Goal: Navigation & Orientation: Find specific page/section

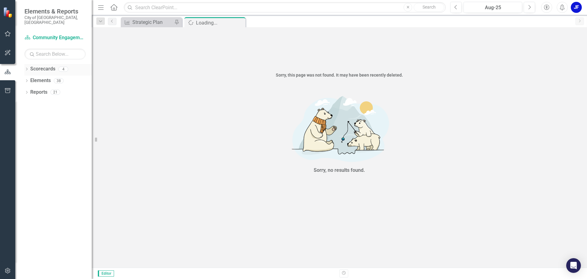
click at [26, 68] on icon "Dropdown" at bounding box center [26, 69] width 4 height 3
click at [44, 110] on div "Museum" at bounding box center [63, 115] width 58 height 10
click at [44, 112] on link "Museum" at bounding box center [63, 115] width 58 height 7
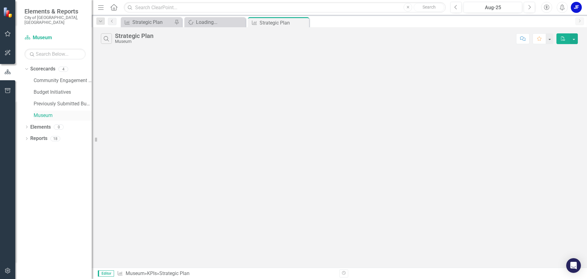
click at [44, 112] on link "Museum" at bounding box center [63, 115] width 58 height 7
click at [48, 77] on link "Community Engagement & Emergency Preparedness" at bounding box center [63, 80] width 58 height 7
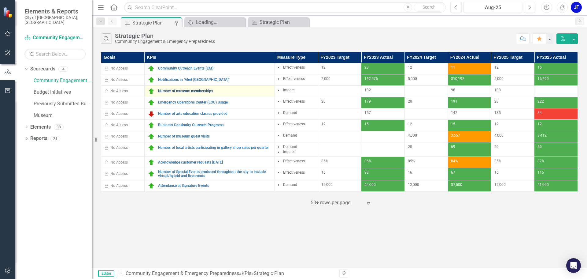
click at [165, 90] on link "Number of museum memberships" at bounding box center [215, 91] width 114 height 4
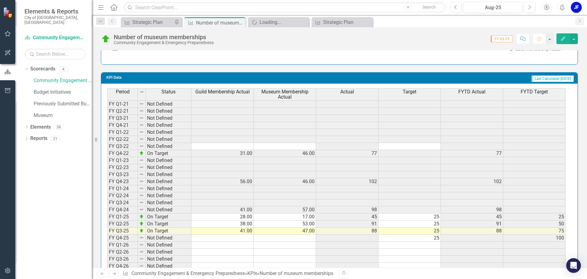
scroll to position [514, 0]
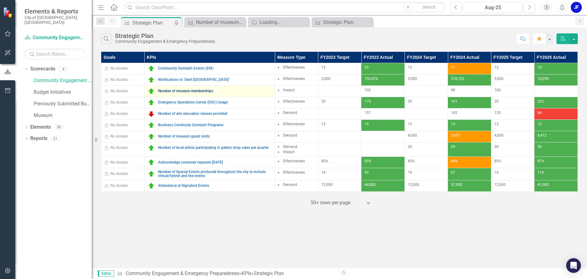
click at [191, 90] on link "Number of museum memberships" at bounding box center [215, 91] width 114 height 4
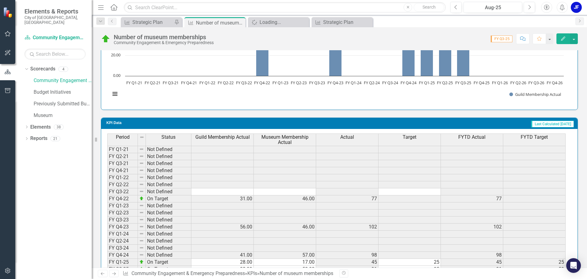
scroll to position [459, 0]
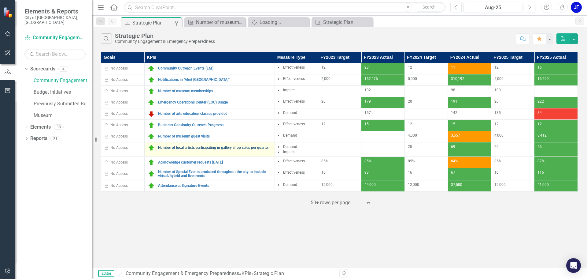
click at [184, 146] on link "Number of local artists participating in gallery shop sales per quarter" at bounding box center [215, 148] width 114 height 4
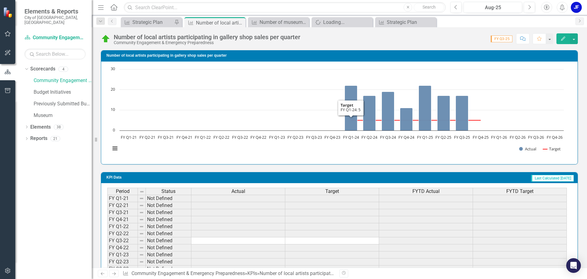
scroll to position [367, 0]
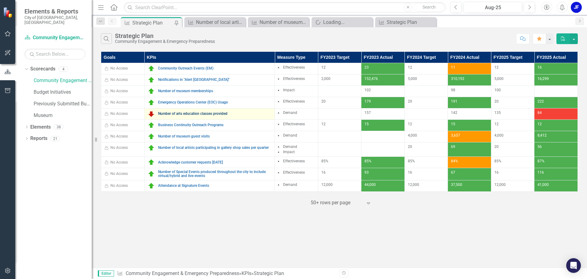
click at [176, 113] on link "Number of arts education classes provided" at bounding box center [215, 114] width 114 height 4
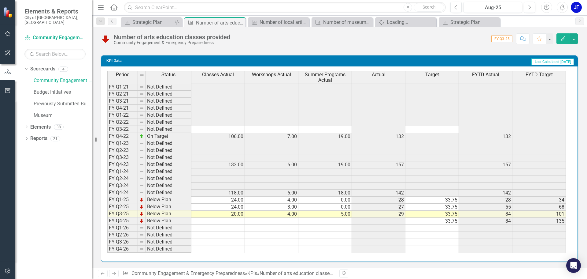
scroll to position [525, 0]
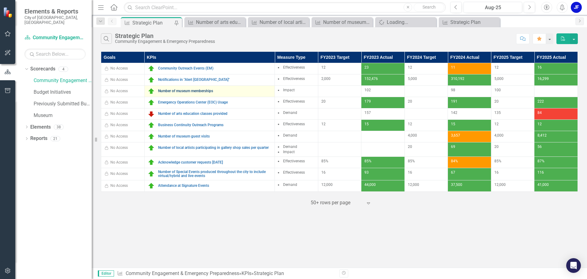
click at [180, 89] on link "Number of museum memberships" at bounding box center [215, 91] width 114 height 4
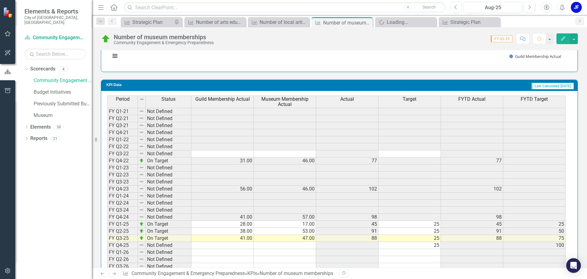
scroll to position [514, 0]
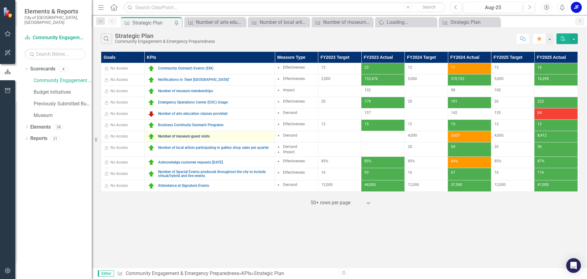
click at [166, 134] on link "Number of museum guest visits" at bounding box center [215, 136] width 114 height 4
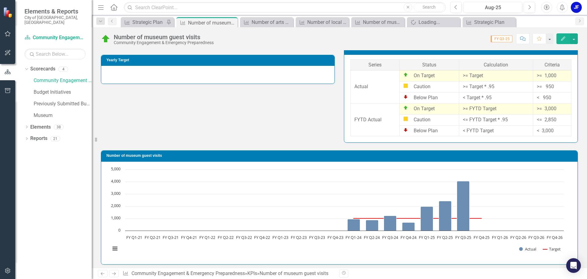
scroll to position [367, 0]
